Goal: Navigation & Orientation: Find specific page/section

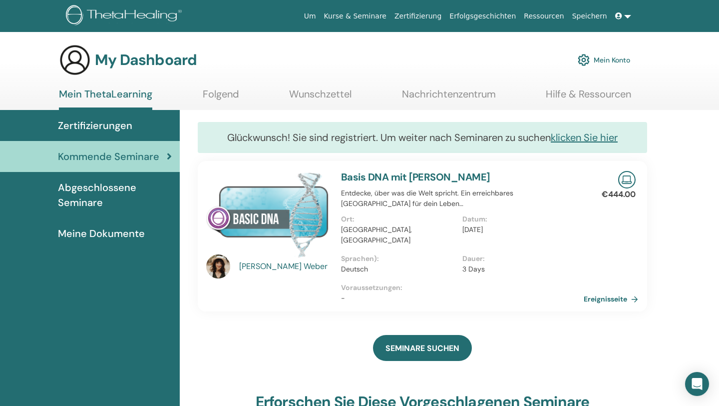
scroll to position [28, 0]
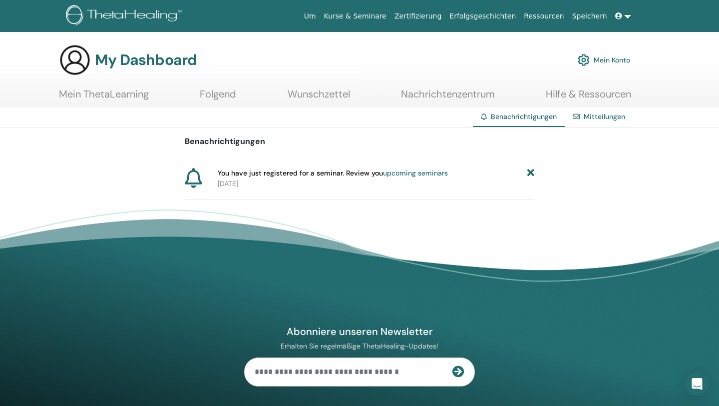
click at [188, 178] on icon at bounding box center [193, 178] width 17 height 20
click at [606, 61] on link "Mein Konto" at bounding box center [604, 60] width 52 height 22
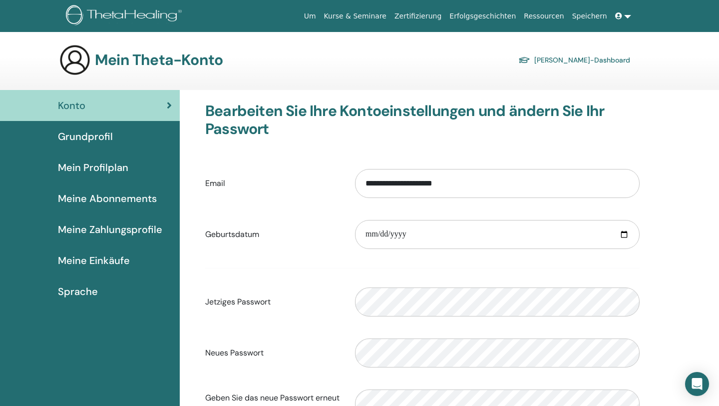
click at [87, 134] on span "Grundprofil" at bounding box center [85, 136] width 55 height 15
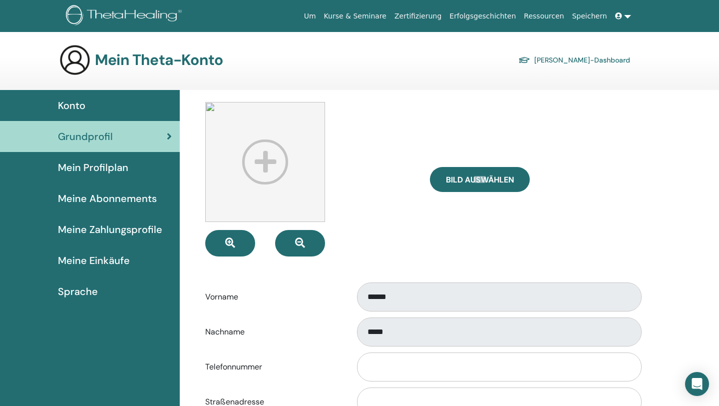
click at [88, 169] on span "Mein Profilplan" at bounding box center [93, 167] width 70 height 15
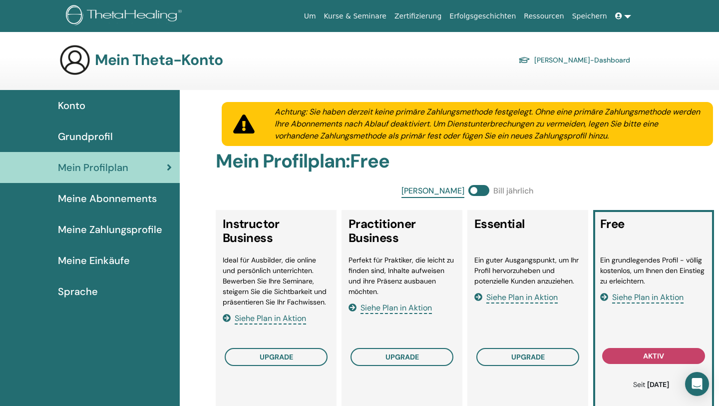
click at [92, 195] on span "Meine Abonnements" at bounding box center [107, 198] width 99 height 15
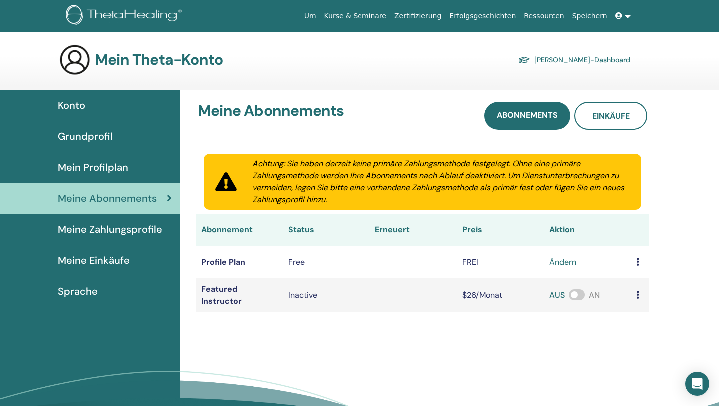
click at [87, 230] on span "Meine Zahlungsprofile" at bounding box center [110, 229] width 104 height 15
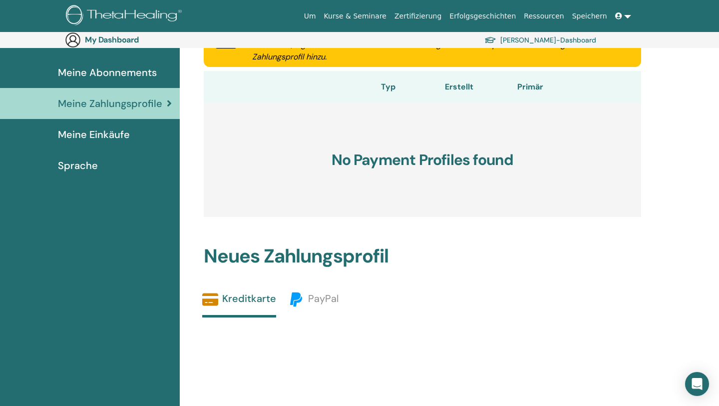
scroll to position [143, 0]
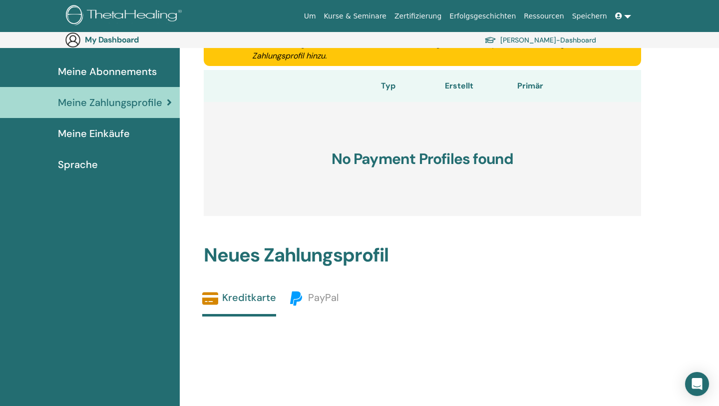
click at [103, 135] on span "Meine Einkäufe" at bounding box center [94, 133] width 72 height 15
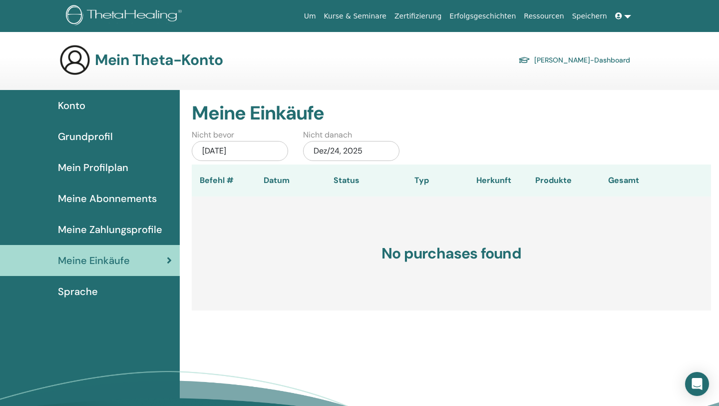
click at [623, 13] on span at bounding box center [619, 16] width 9 height 8
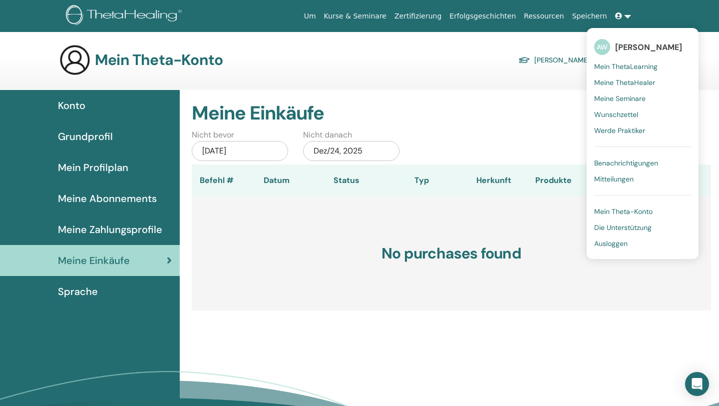
click at [616, 65] on span "Mein ThetaLearning" at bounding box center [625, 66] width 63 height 9
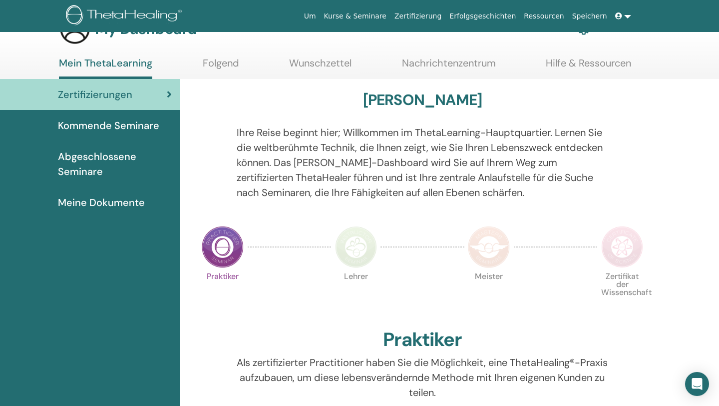
scroll to position [26, 0]
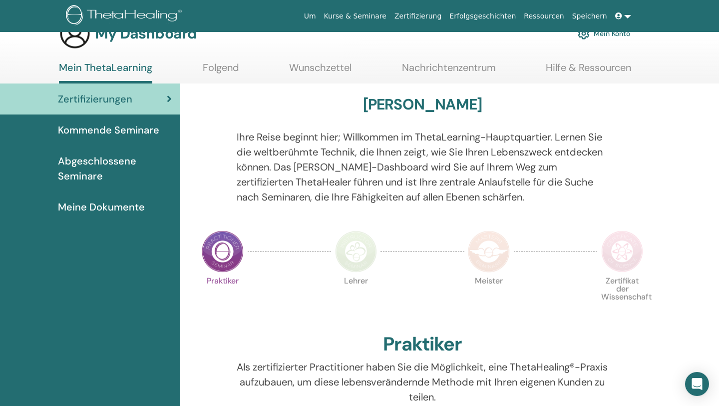
click at [75, 128] on span "Kommende Seminare" at bounding box center [108, 129] width 101 height 15
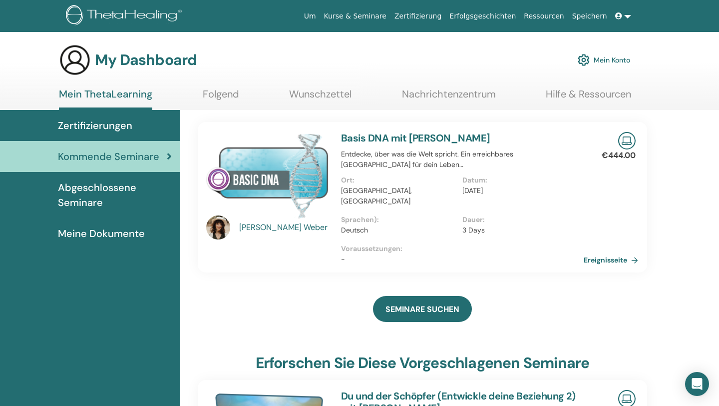
click at [587, 167] on div "Basis DNA mit Catherine Weber Entdecke, über was die Welt spricht. Ein erreichb…" at bounding box center [462, 197] width 255 height 150
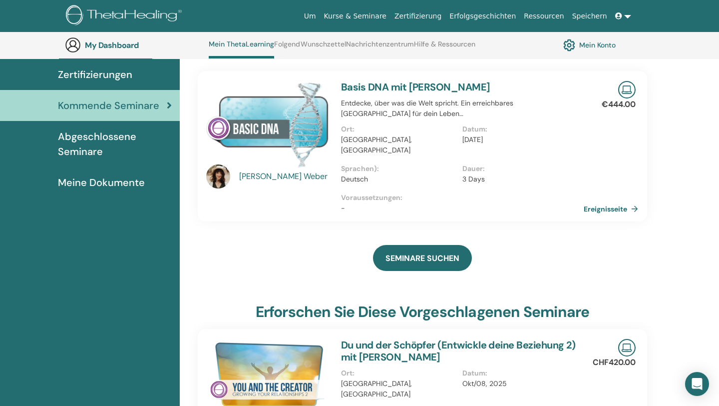
scroll to position [74, 0]
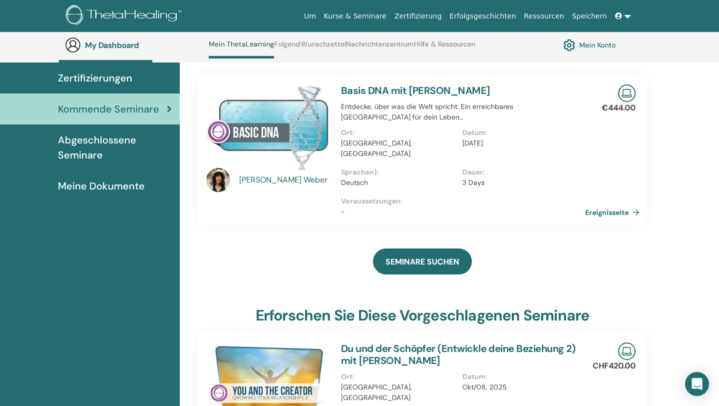
click at [608, 205] on link "Ereignisseite" at bounding box center [614, 212] width 58 height 15
